Goal: Task Accomplishment & Management: Use online tool/utility

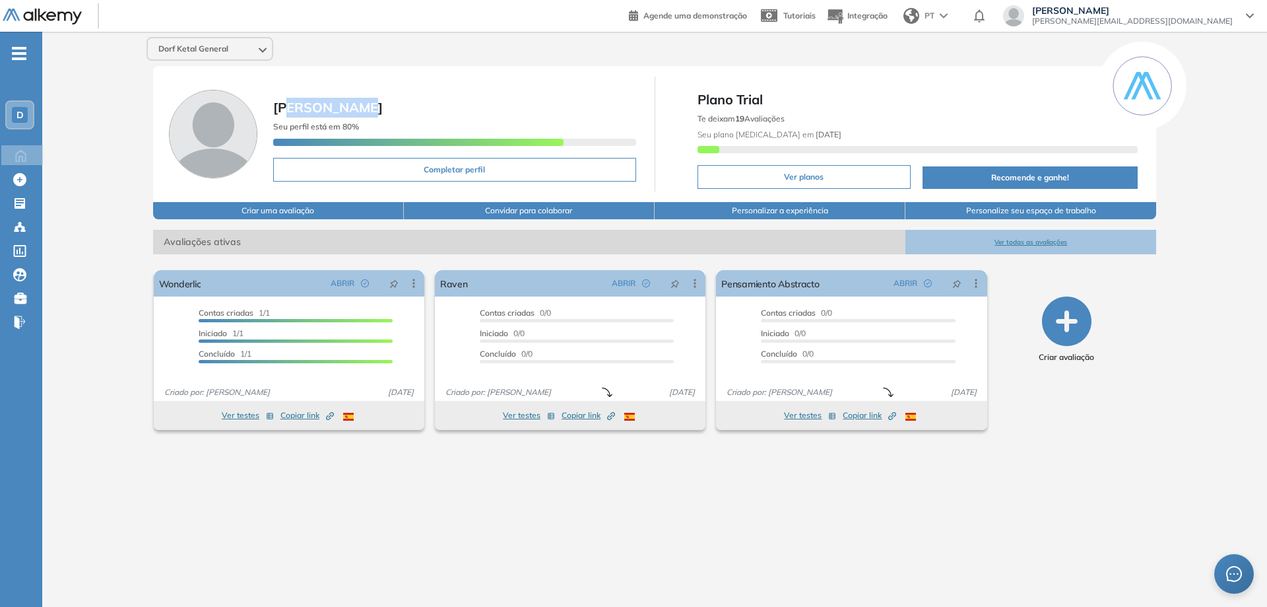
drag, startPoint x: 289, startPoint y: 104, endPoint x: 387, endPoint y: 112, distance: 98.0
click at [387, 112] on span "[PERSON_NAME]" at bounding box center [454, 108] width 363 height 20
drag, startPoint x: 717, startPoint y: 115, endPoint x: 788, endPoint y: 116, distance: 71.3
click at [785, 116] on span "Te deixam 19 Avaliações" at bounding box center [741, 119] width 87 height 10
click at [1174, 284] on div "Dorf Ketal General [PERSON_NAME] Seu perfil está em 80% Completar perfil Plano …" at bounding box center [654, 309] width 1225 height 554
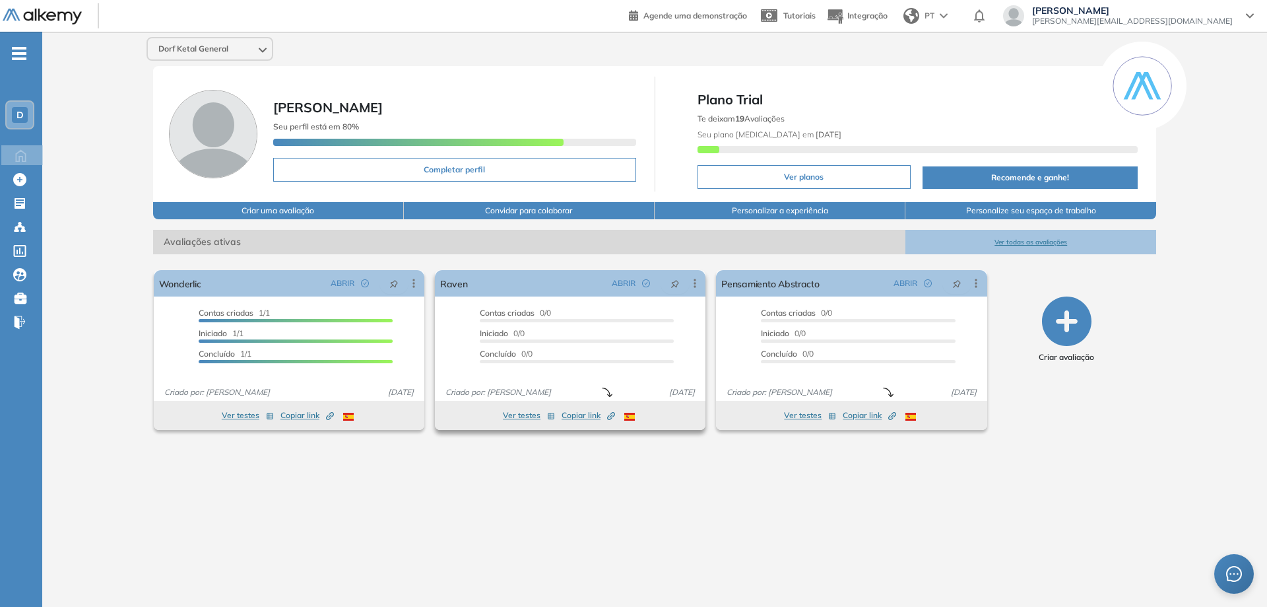
click at [523, 420] on button "Ver testes" at bounding box center [529, 415] width 52 height 16
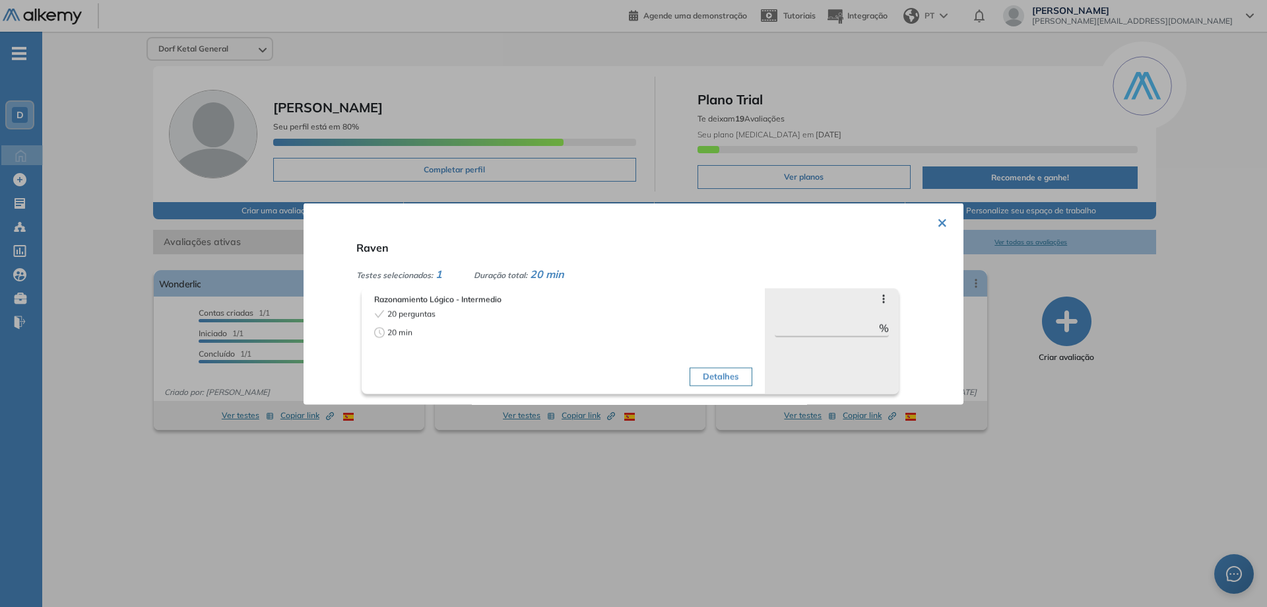
click at [706, 380] on button "Detalhes" at bounding box center [721, 376] width 62 height 18
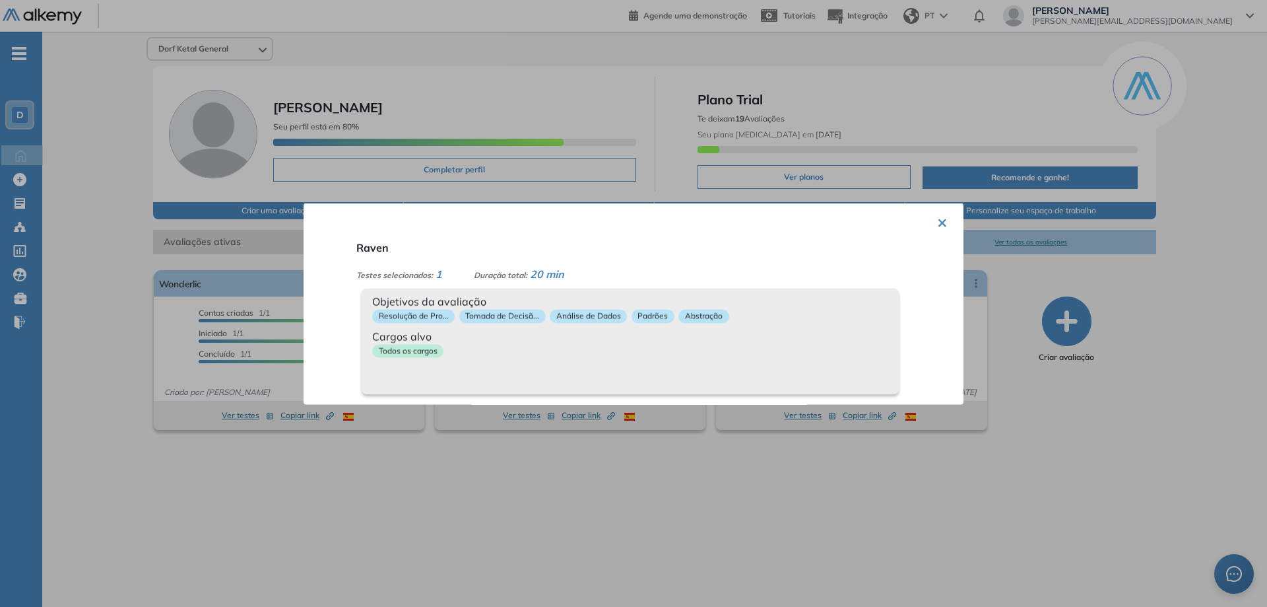
click at [937, 220] on button "×" at bounding box center [942, 221] width 11 height 26
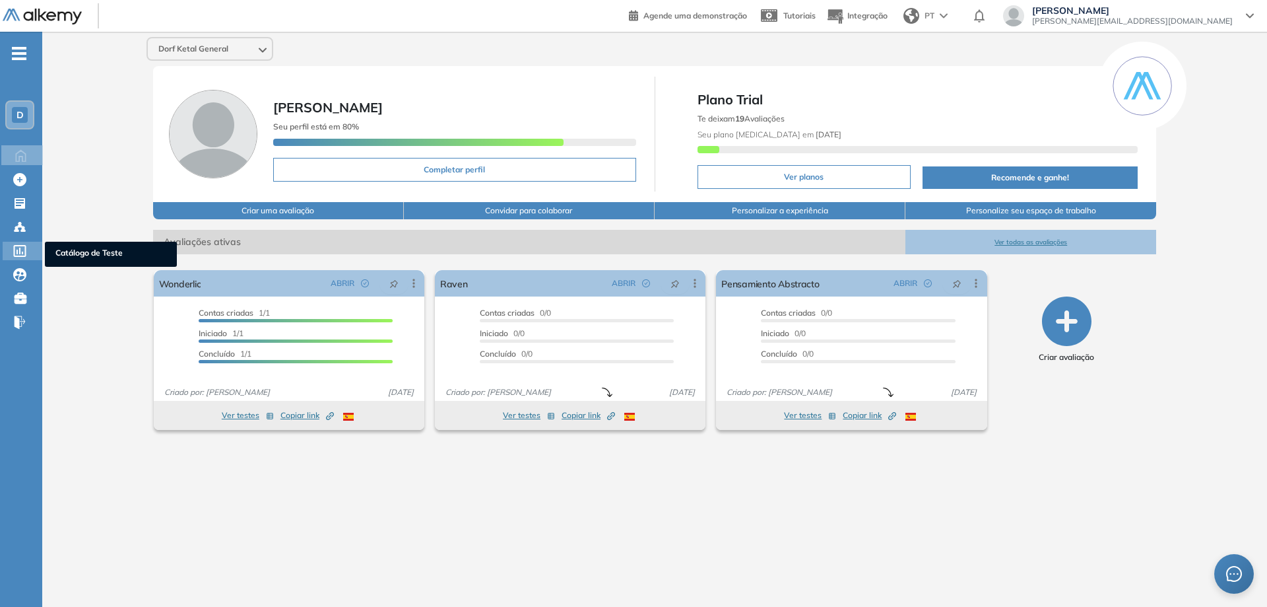
click at [24, 249] on icon at bounding box center [19, 251] width 13 height 12
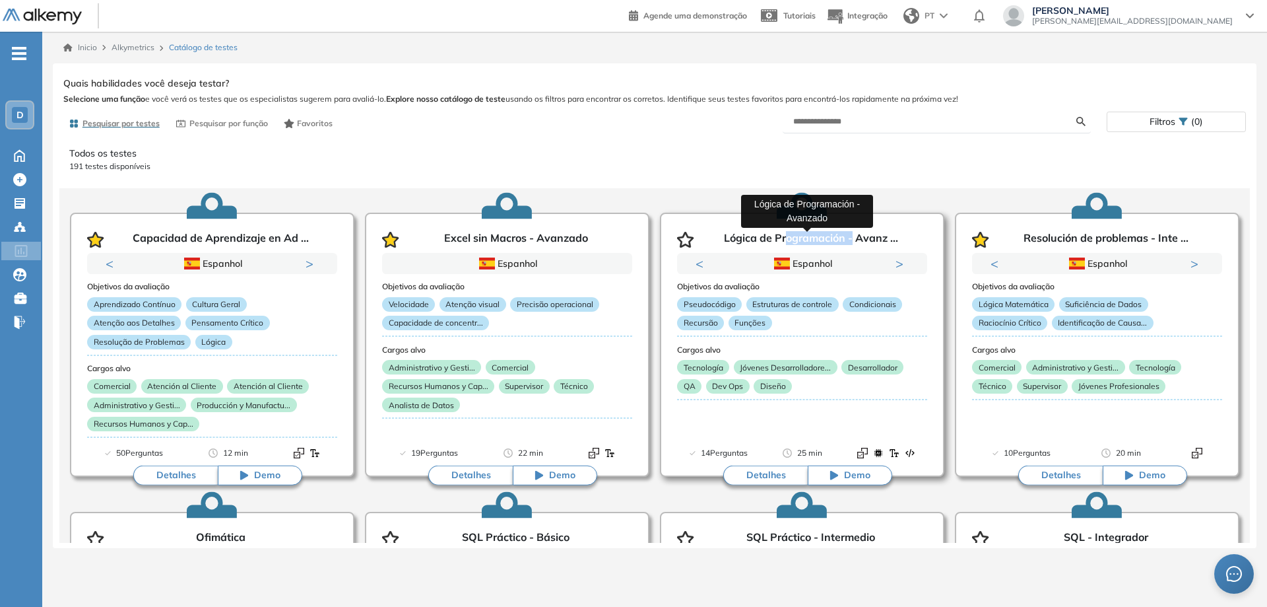
drag, startPoint x: 784, startPoint y: 242, endPoint x: 850, endPoint y: 238, distance: 66.1
click at [850, 238] on p "Lógica de Programación - Avanz ..." at bounding box center [811, 240] width 174 height 16
click at [907, 123] on input "text" at bounding box center [935, 122] width 284 height 12
type input "******"
click at [1082, 125] on div "Mostrar perguntas de exemplo Demo Experiência Started Validado undefined minuto…" at bounding box center [654, 308] width 1183 height 469
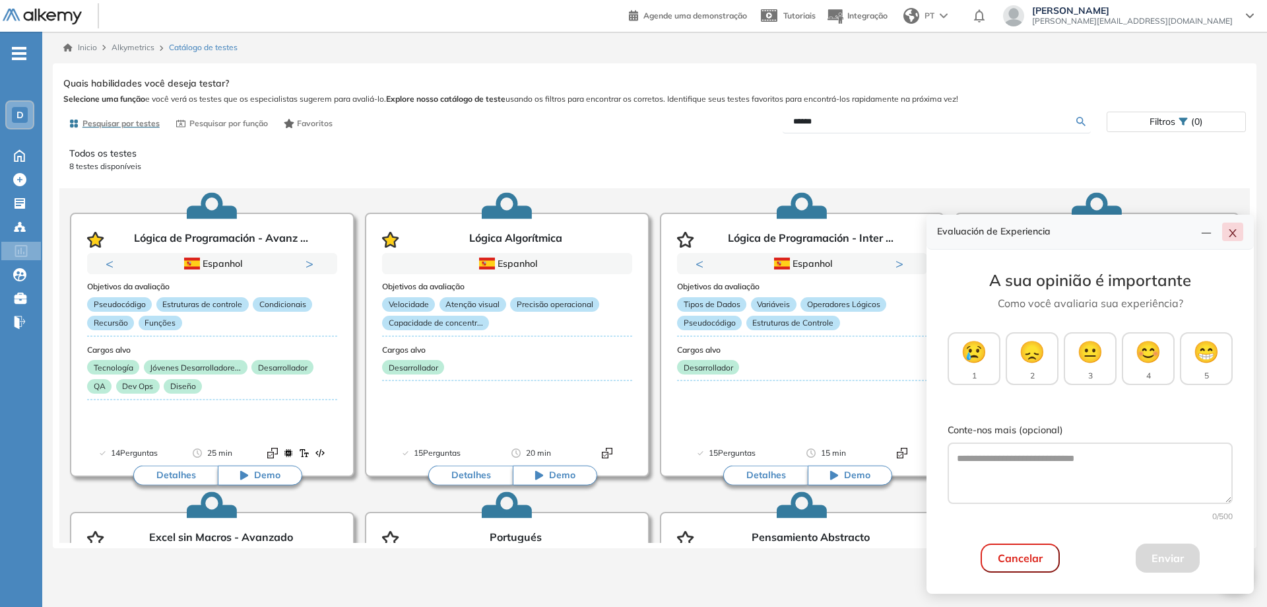
click at [1241, 230] on button "button" at bounding box center [1232, 231] width 21 height 18
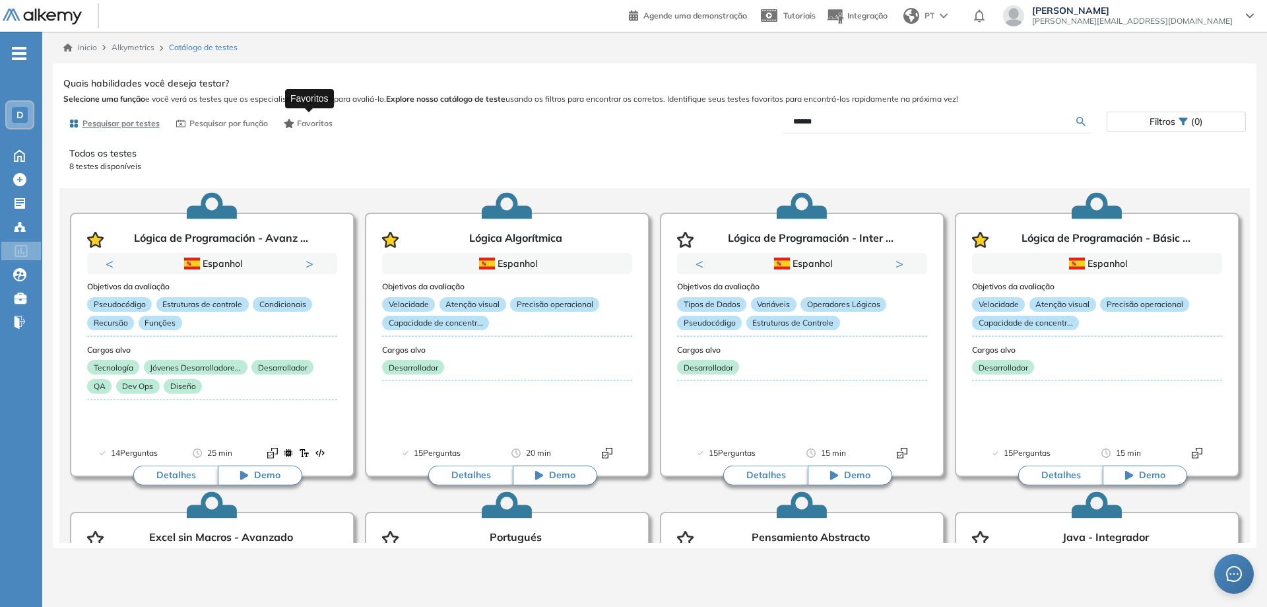
click at [310, 126] on span "Favoritos" at bounding box center [315, 123] width 36 height 12
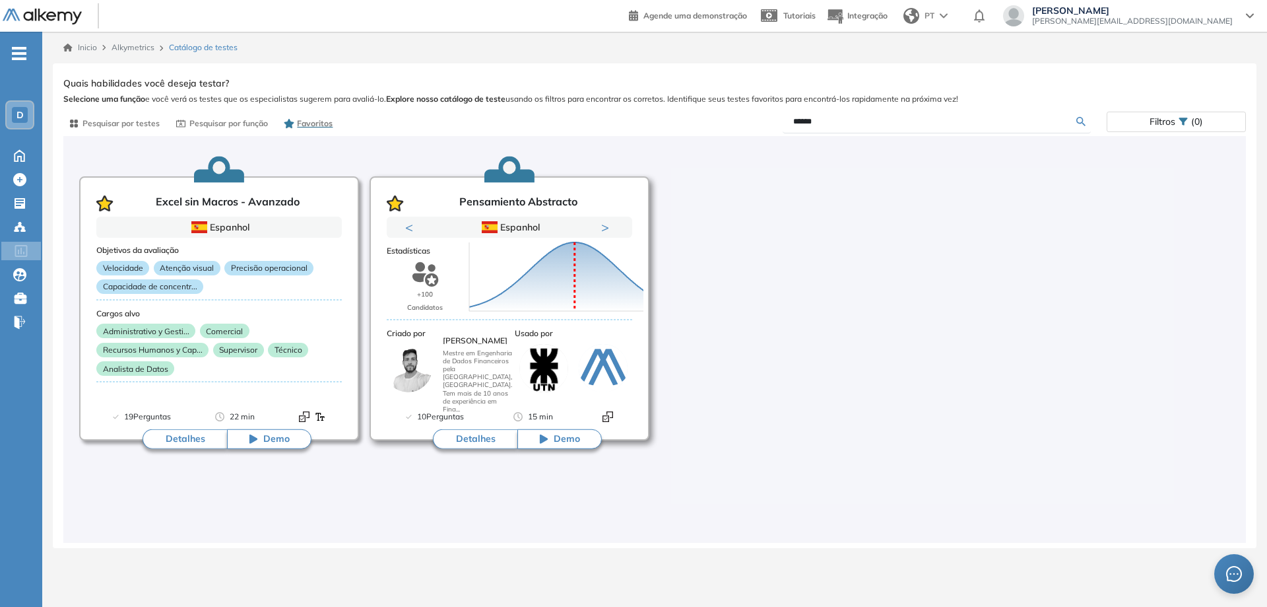
click at [486, 440] on button "Detalhes" at bounding box center [475, 439] width 84 height 20
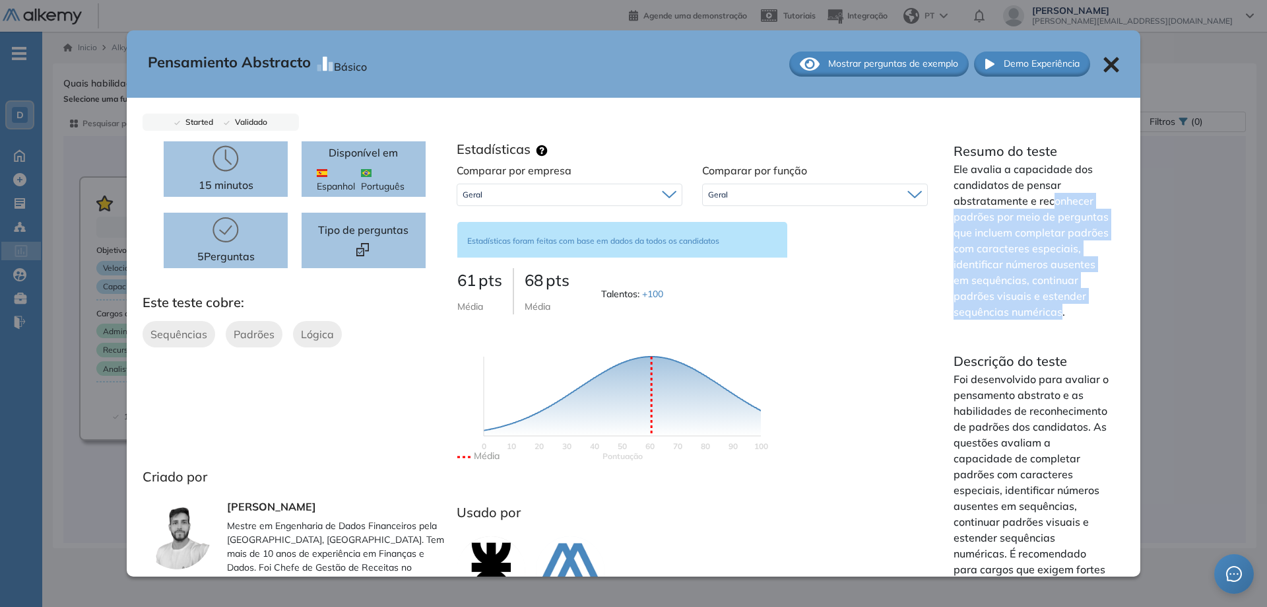
drag, startPoint x: 1047, startPoint y: 197, endPoint x: 1055, endPoint y: 321, distance: 124.3
click at [1055, 319] on p "Ele avalia a capacidade dos candidatos de pensar abstratamente e reconhecer pad…" at bounding box center [1031, 240] width 155 height 158
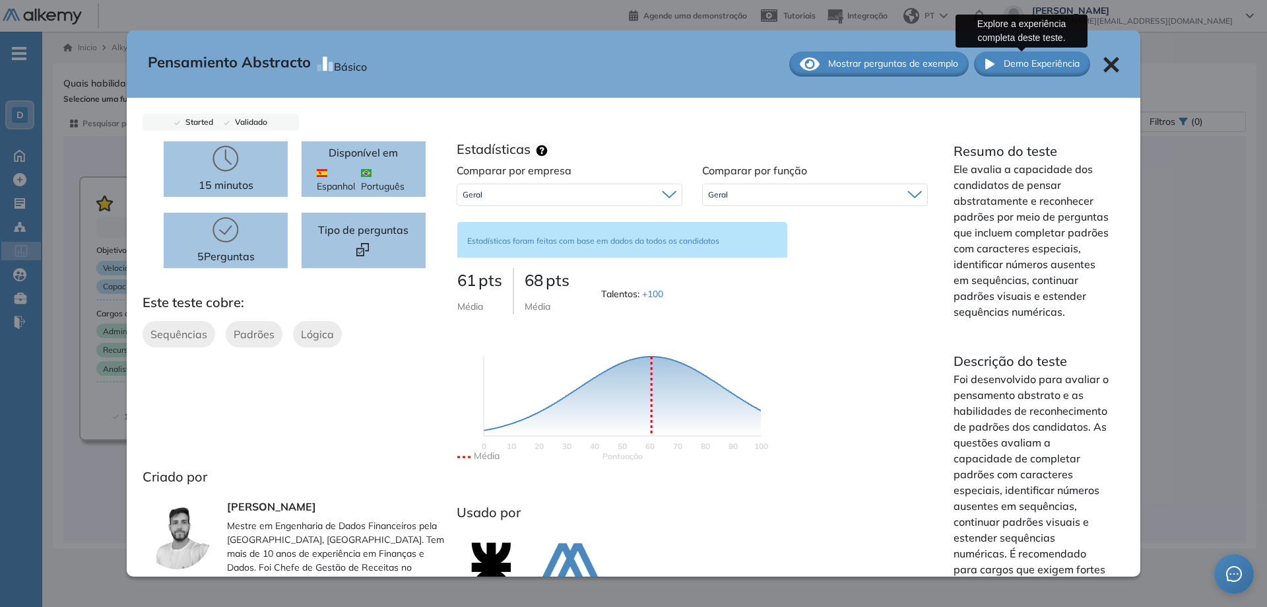
click at [1024, 63] on span "Demo Experiência" at bounding box center [1042, 64] width 76 height 14
click at [868, 57] on span "Mostrar perguntas de exemplo" at bounding box center [893, 64] width 130 height 14
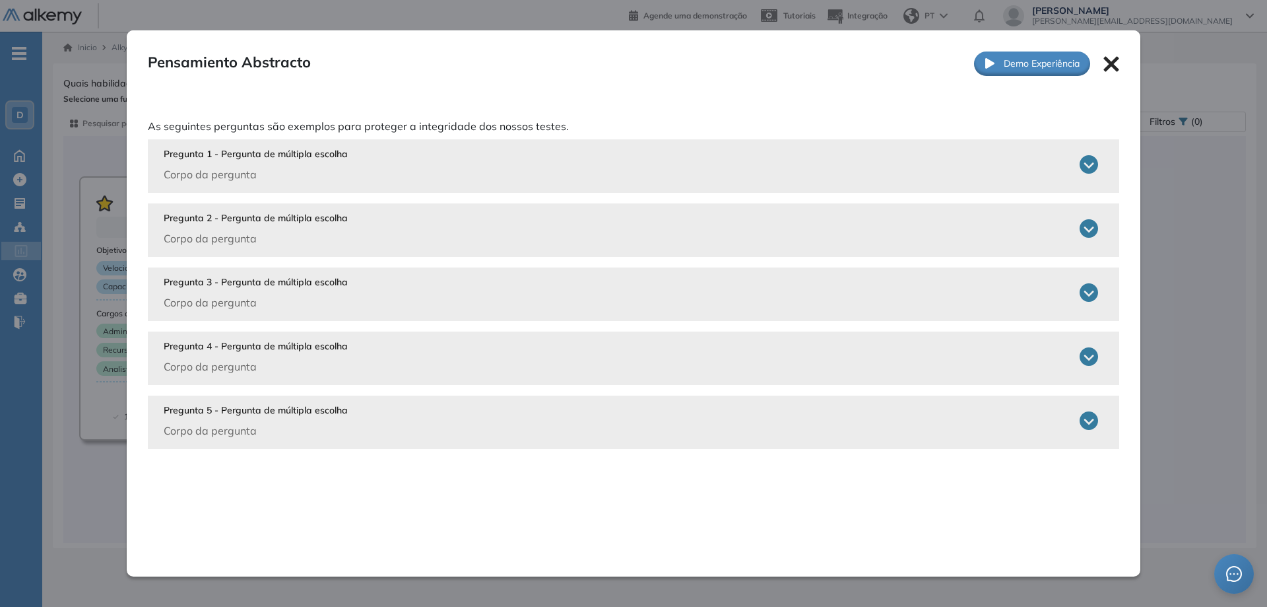
click at [1080, 164] on icon at bounding box center [1089, 164] width 18 height 18
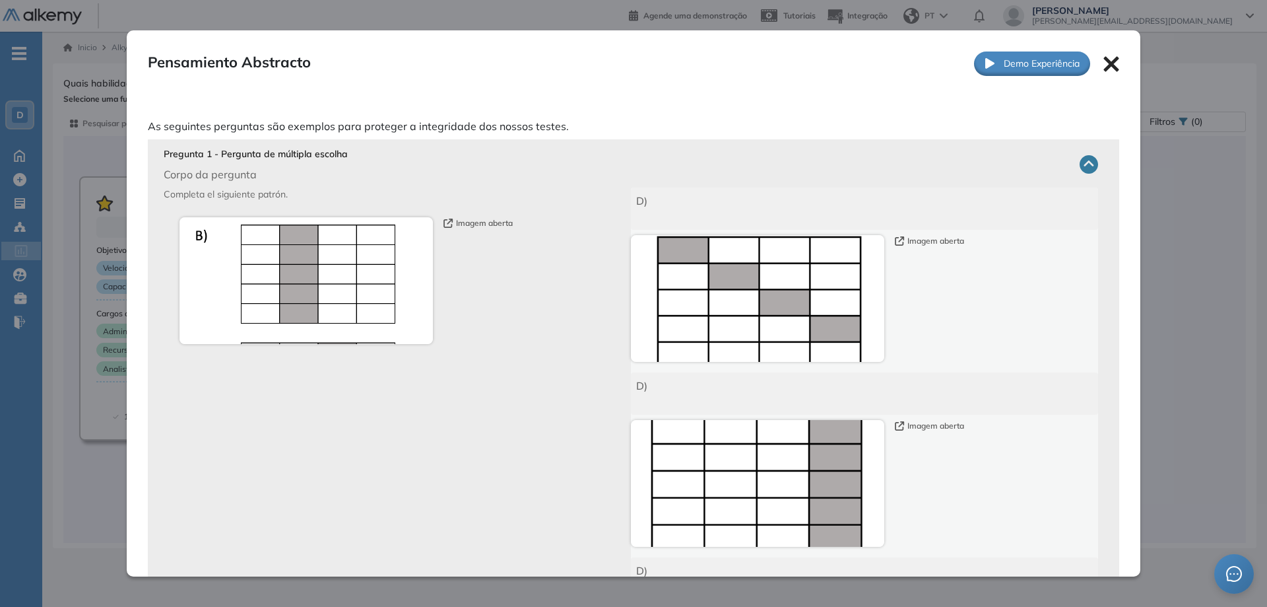
click at [1080, 159] on icon at bounding box center [1089, 164] width 18 height 18
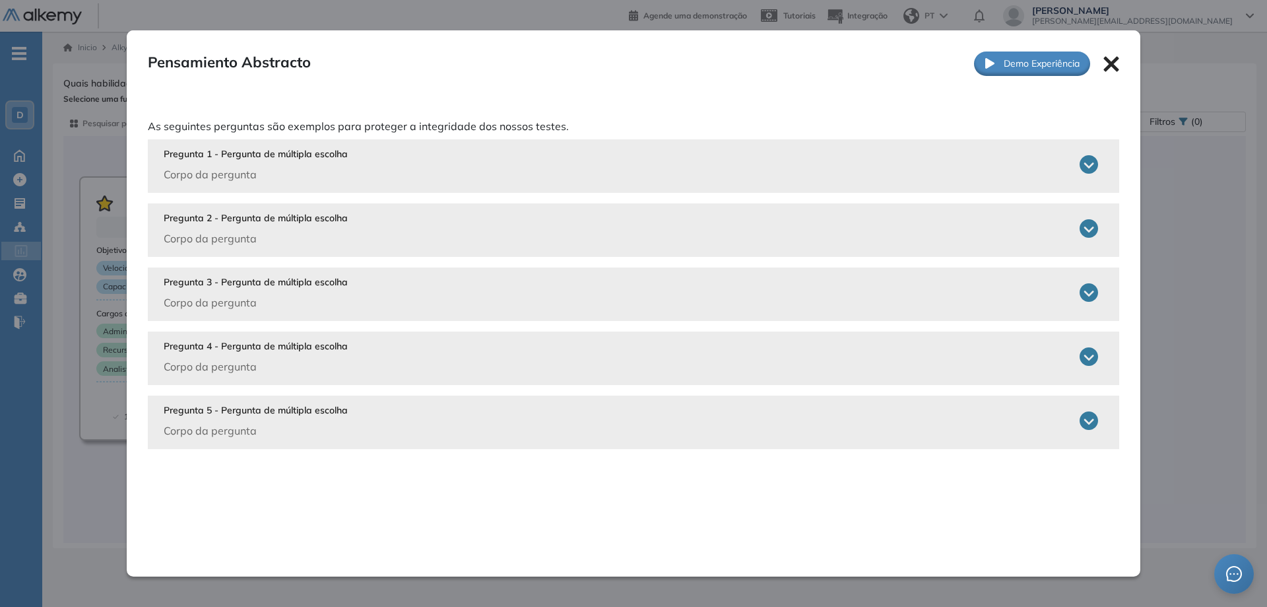
click at [1080, 228] on icon at bounding box center [1089, 228] width 18 height 18
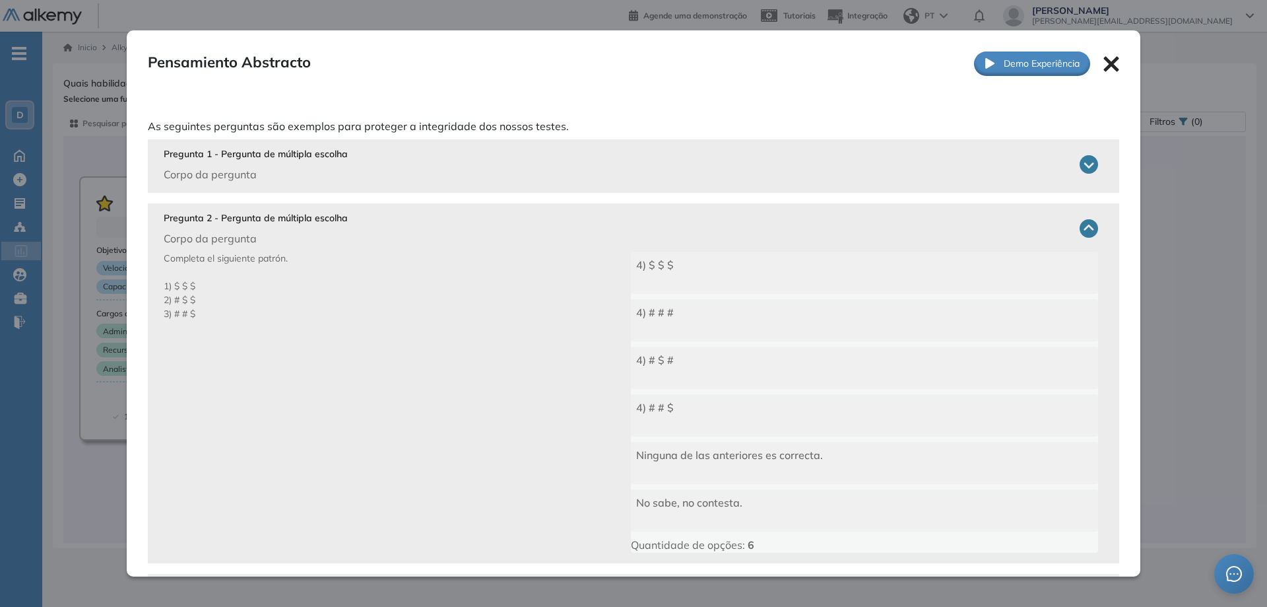
click at [1080, 227] on icon at bounding box center [1089, 228] width 18 height 18
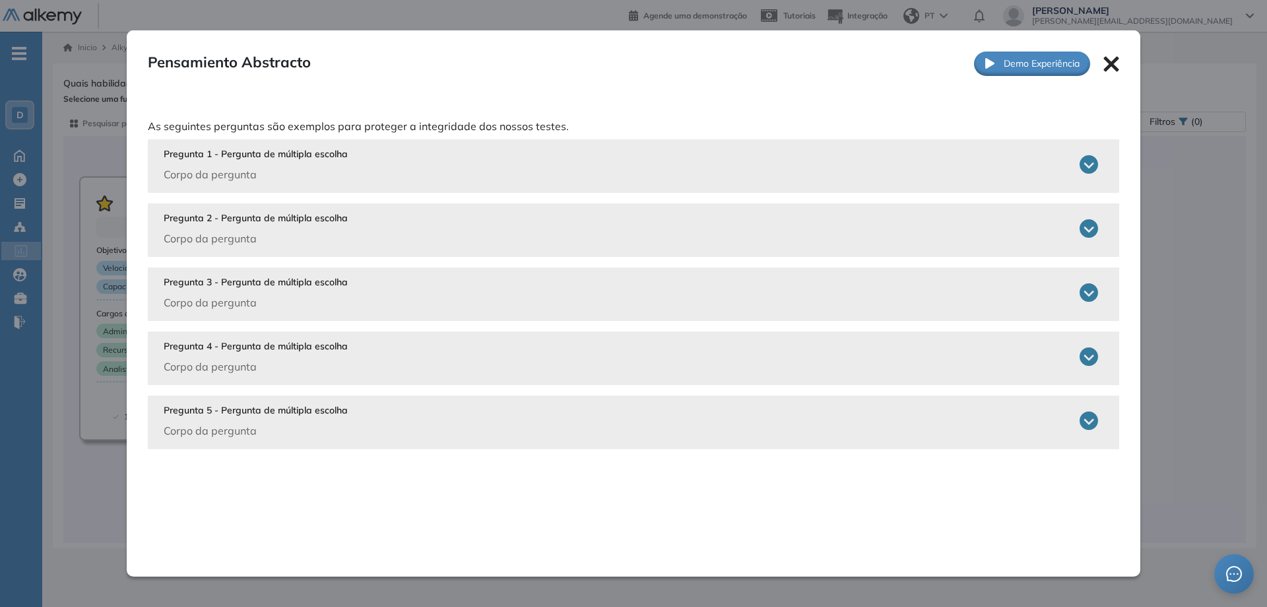
click at [1105, 64] on icon at bounding box center [1112, 64] width 16 height 16
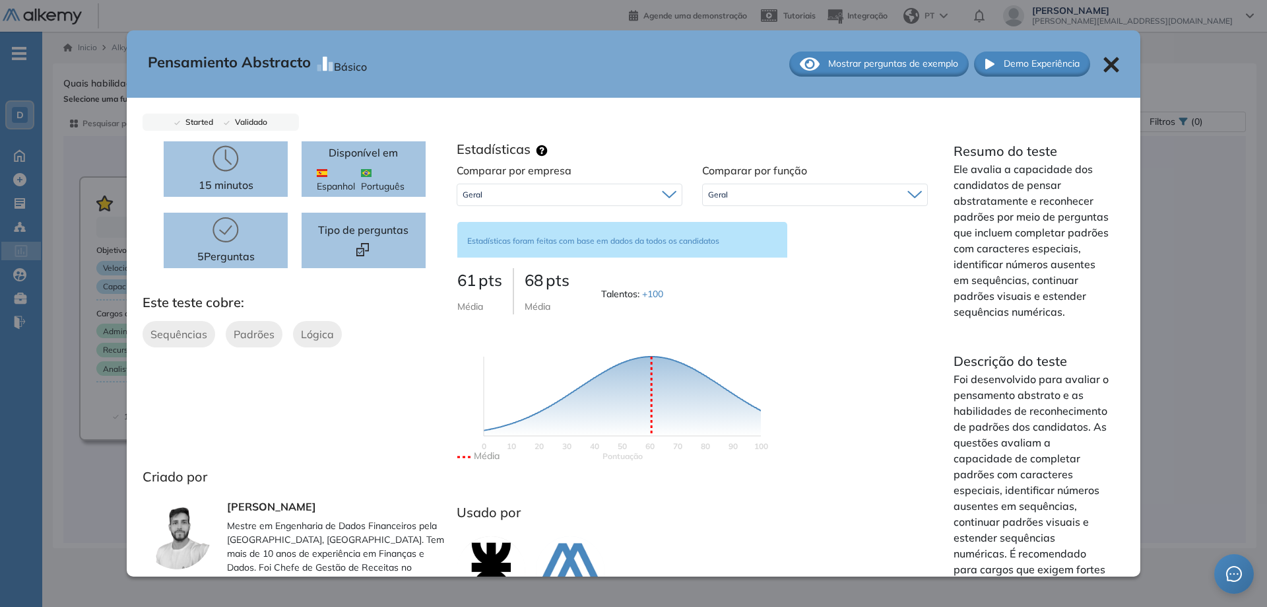
click at [1107, 59] on icon at bounding box center [1111, 64] width 15 height 15
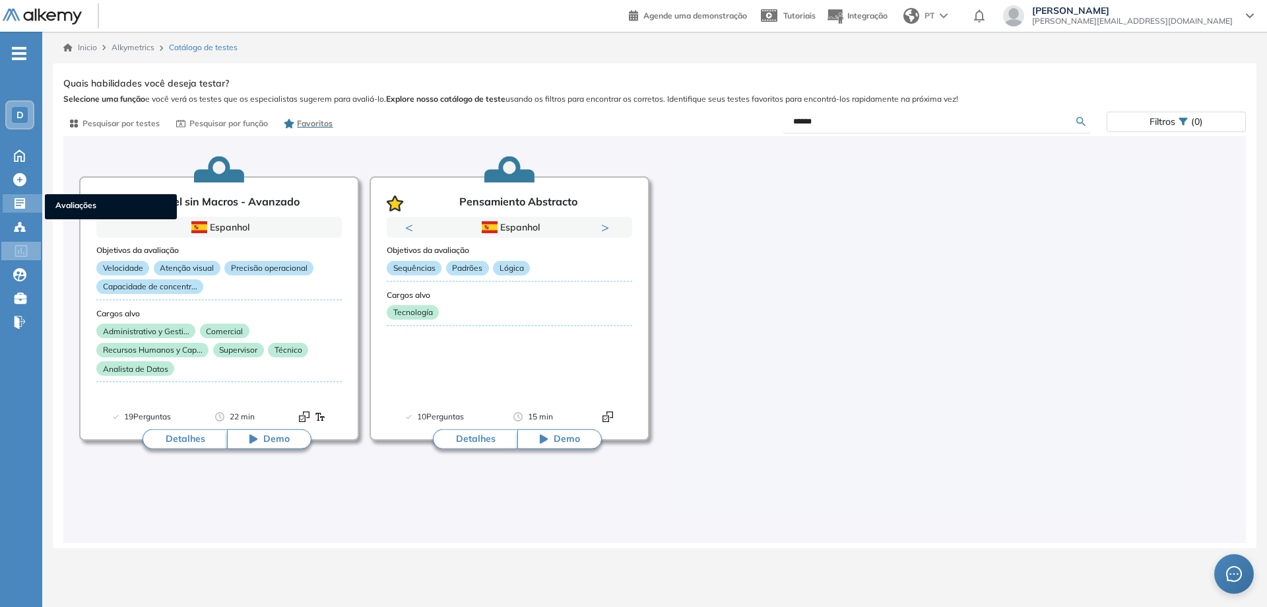
click at [28, 207] on div at bounding box center [21, 202] width 16 height 16
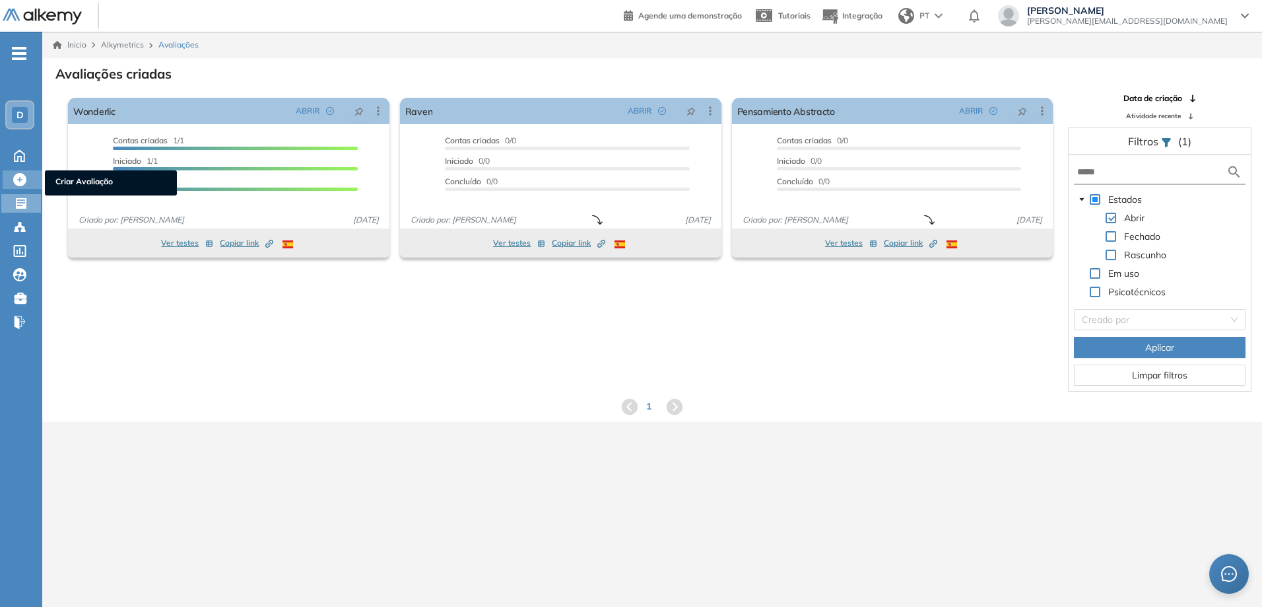
click at [20, 180] on icon at bounding box center [19, 179] width 13 height 13
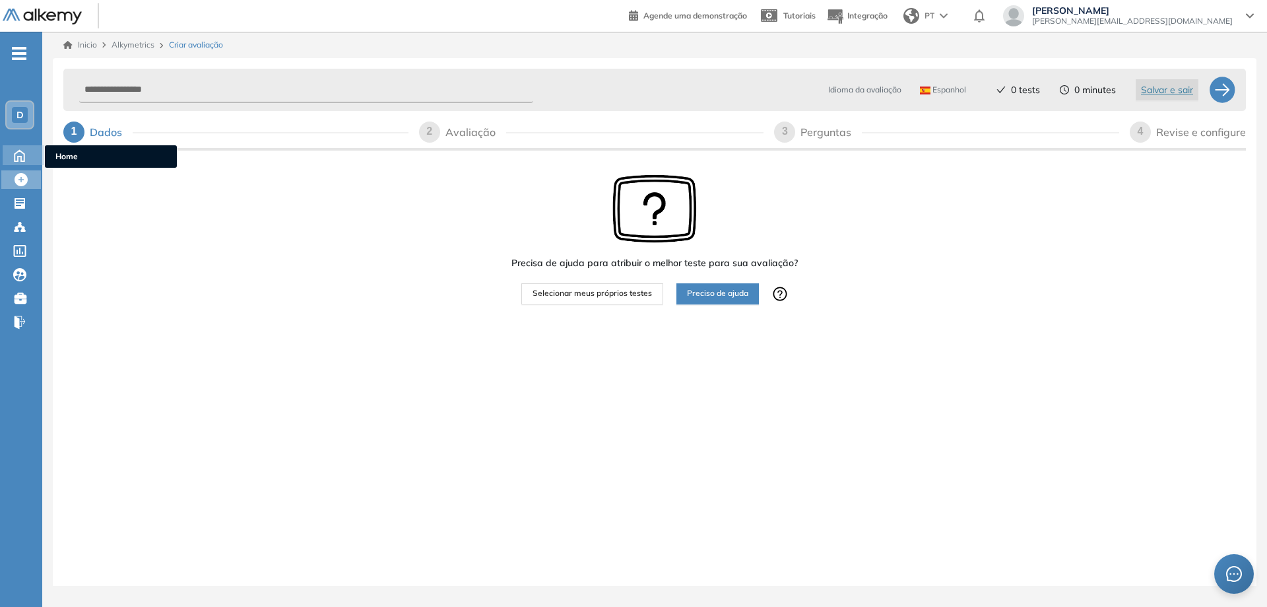
click at [17, 158] on icon at bounding box center [19, 155] width 23 height 16
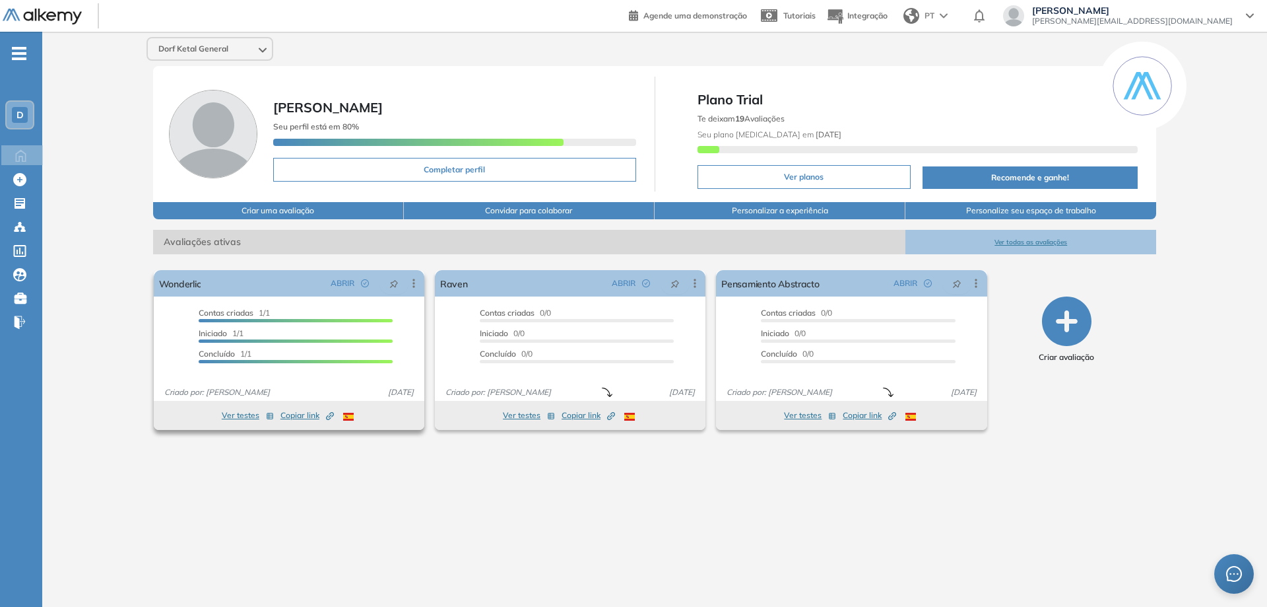
click at [290, 414] on span "Copiar link Created by potrace 1.16, written by [PERSON_NAME] [DATE]-[DATE]" at bounding box center [307, 415] width 53 height 12
click at [412, 281] on icon at bounding box center [413, 283] width 13 height 13
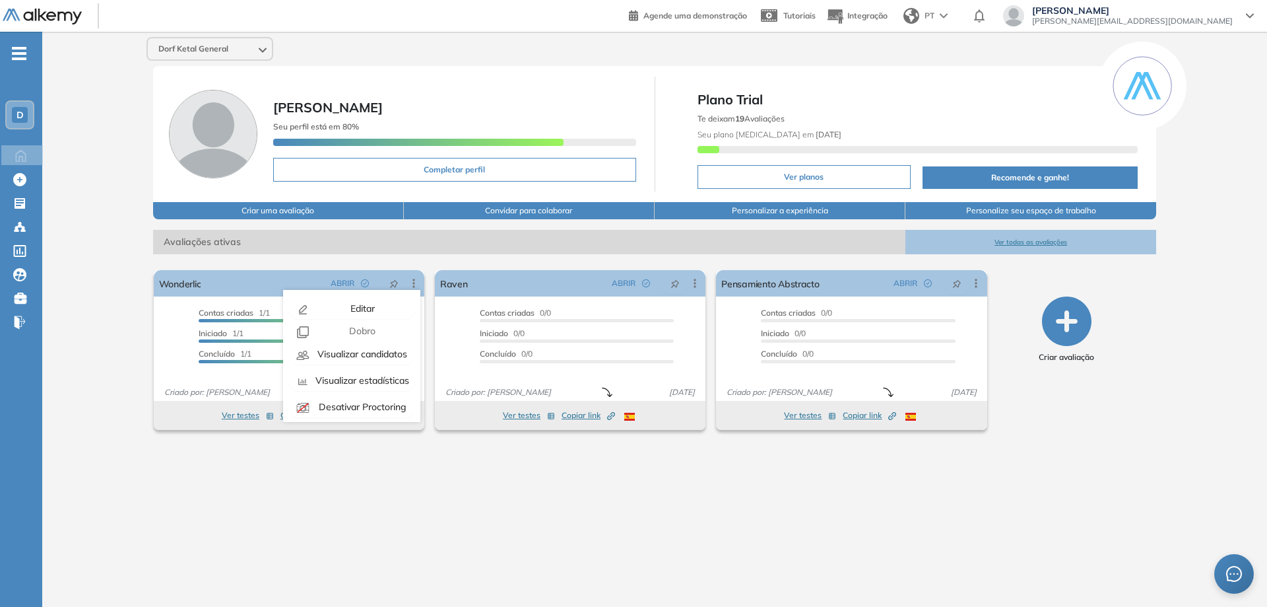
click at [133, 374] on div "Dorf Ketal General [PERSON_NAME] Seu perfil está em 80% Completar perfil Plano …" at bounding box center [654, 309] width 1225 height 554
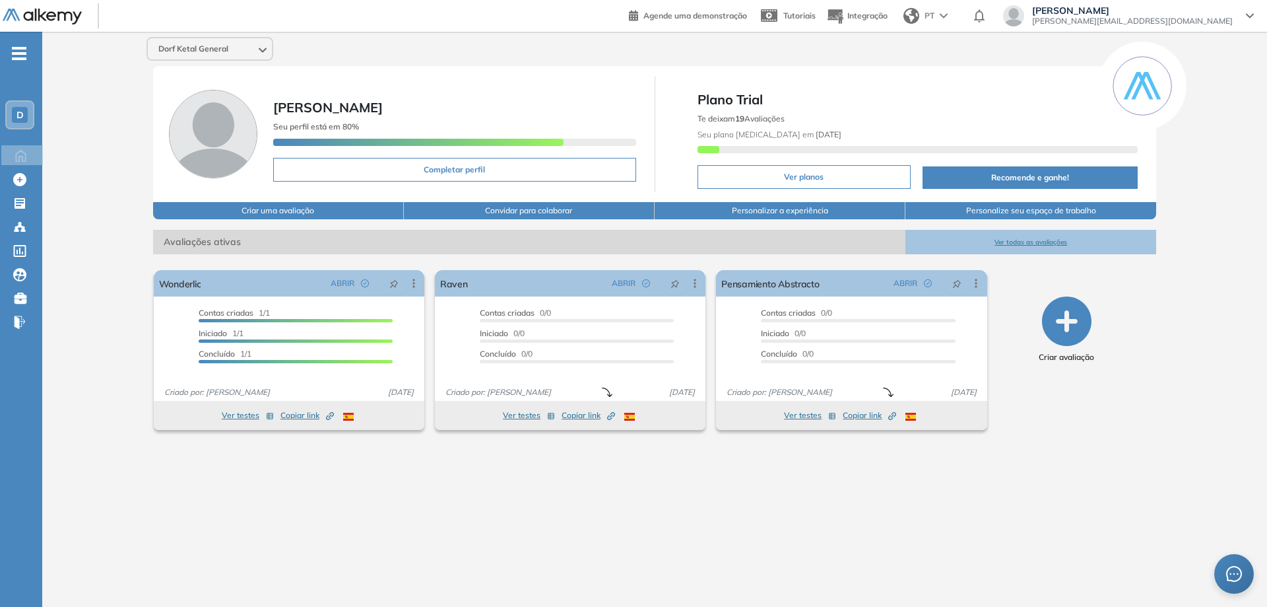
click at [111, 475] on div "Dorf Ketal General [PERSON_NAME] Seu perfil está em 80% Completar perfil Plano …" at bounding box center [654, 309] width 1225 height 554
click at [236, 543] on div "Dorf Ketal General [PERSON_NAME] Seu perfil está em 80% Completar perfil Plano …" at bounding box center [654, 309] width 1225 height 554
click at [1143, 418] on div "Criar avaliação" at bounding box center [1067, 350] width 169 height 170
